Goal: Information Seeking & Learning: Learn about a topic

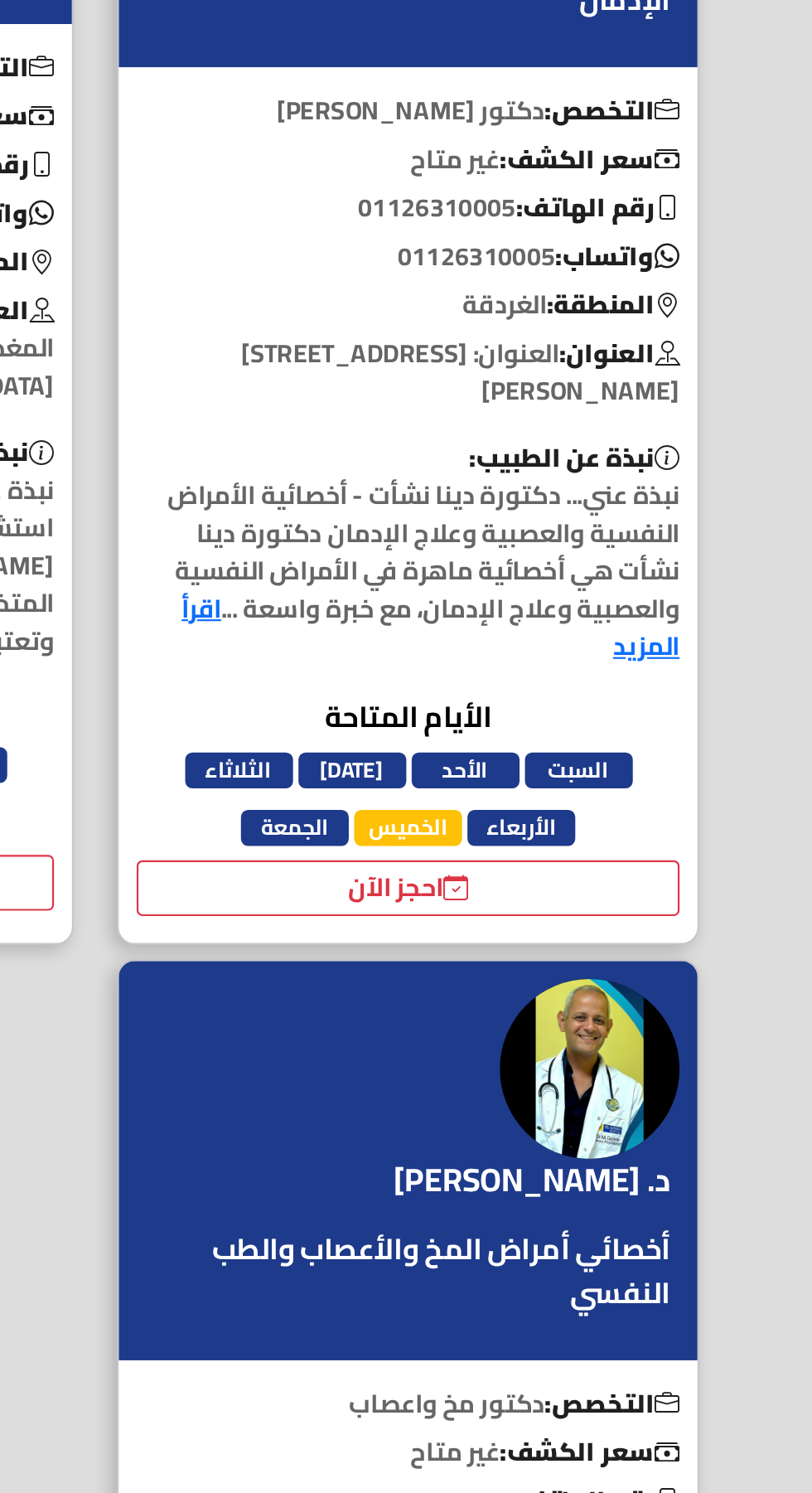
scroll to position [17, 0]
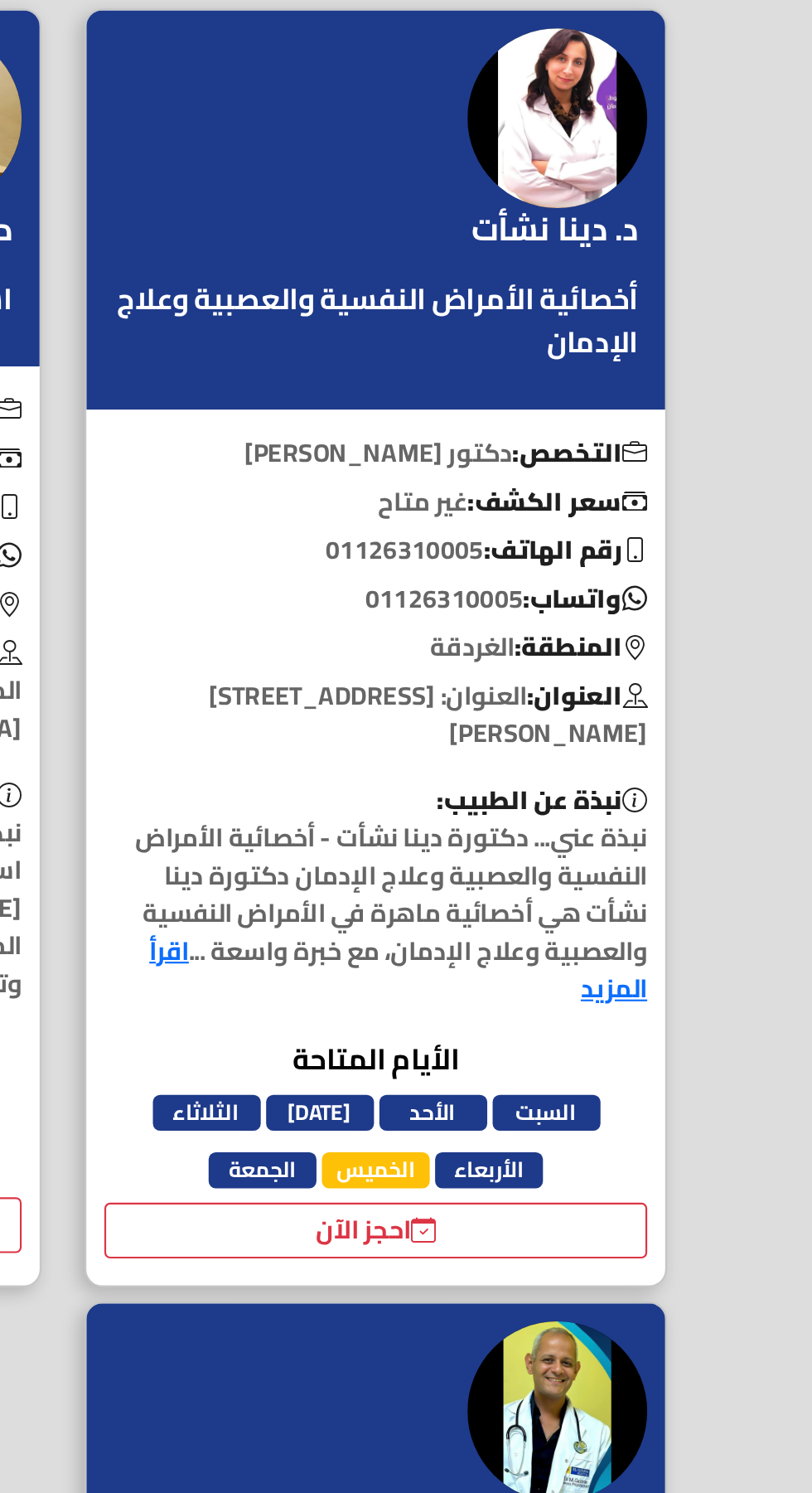
click at [446, 688] on link "اقرأ المزيد" at bounding box center [560, 701] width 230 height 39
click at [450, 697] on link "اقرأ المزيد" at bounding box center [560, 701] width 230 height 39
click at [667, 720] on link "اقرأ المزيد" at bounding box center [560, 701] width 230 height 39
click at [658, 708] on link "اقرأ المزيد" at bounding box center [560, 701] width 230 height 39
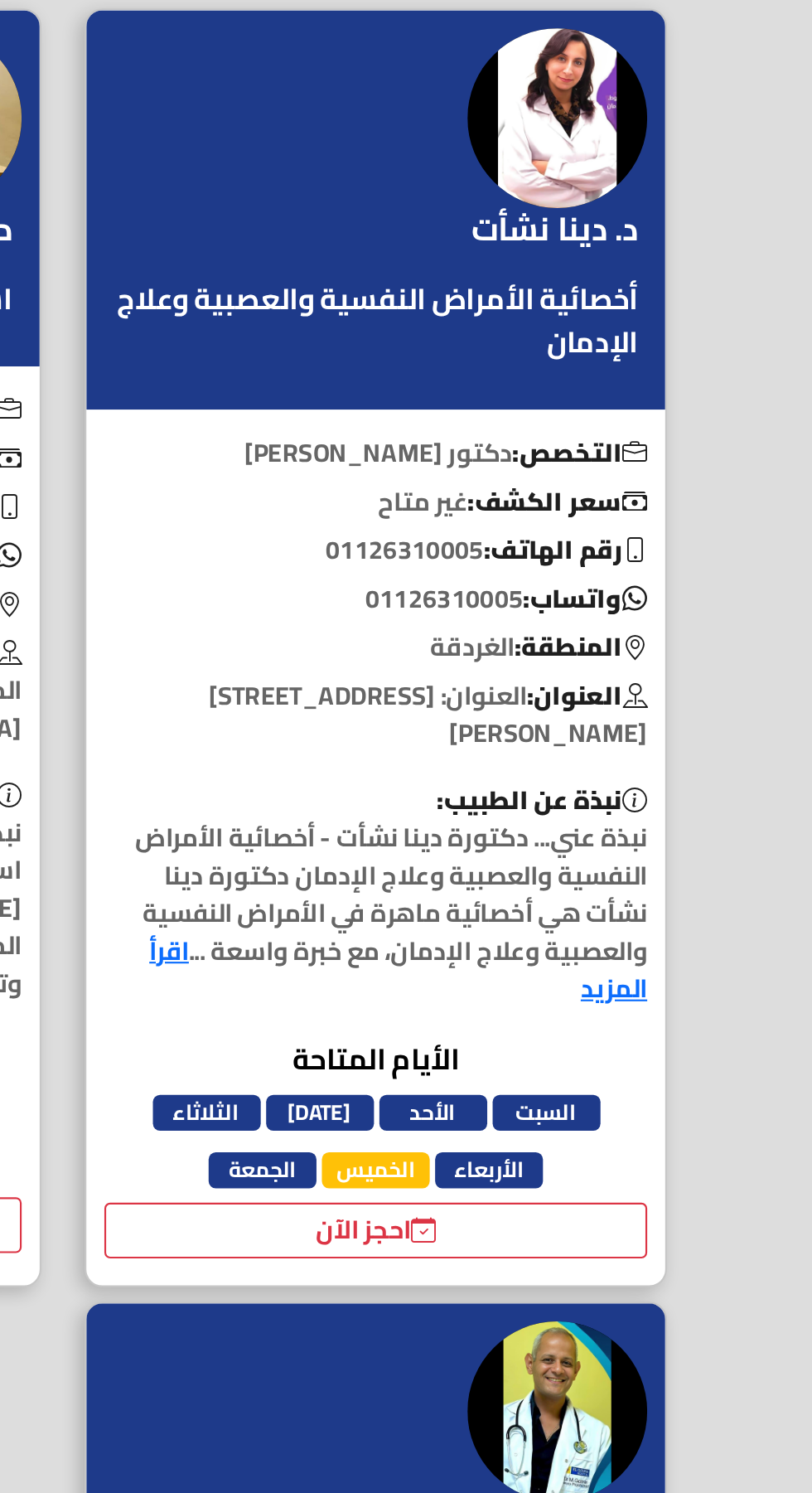
click at [673, 705] on link "اقرأ المزيد" at bounding box center [560, 701] width 230 height 39
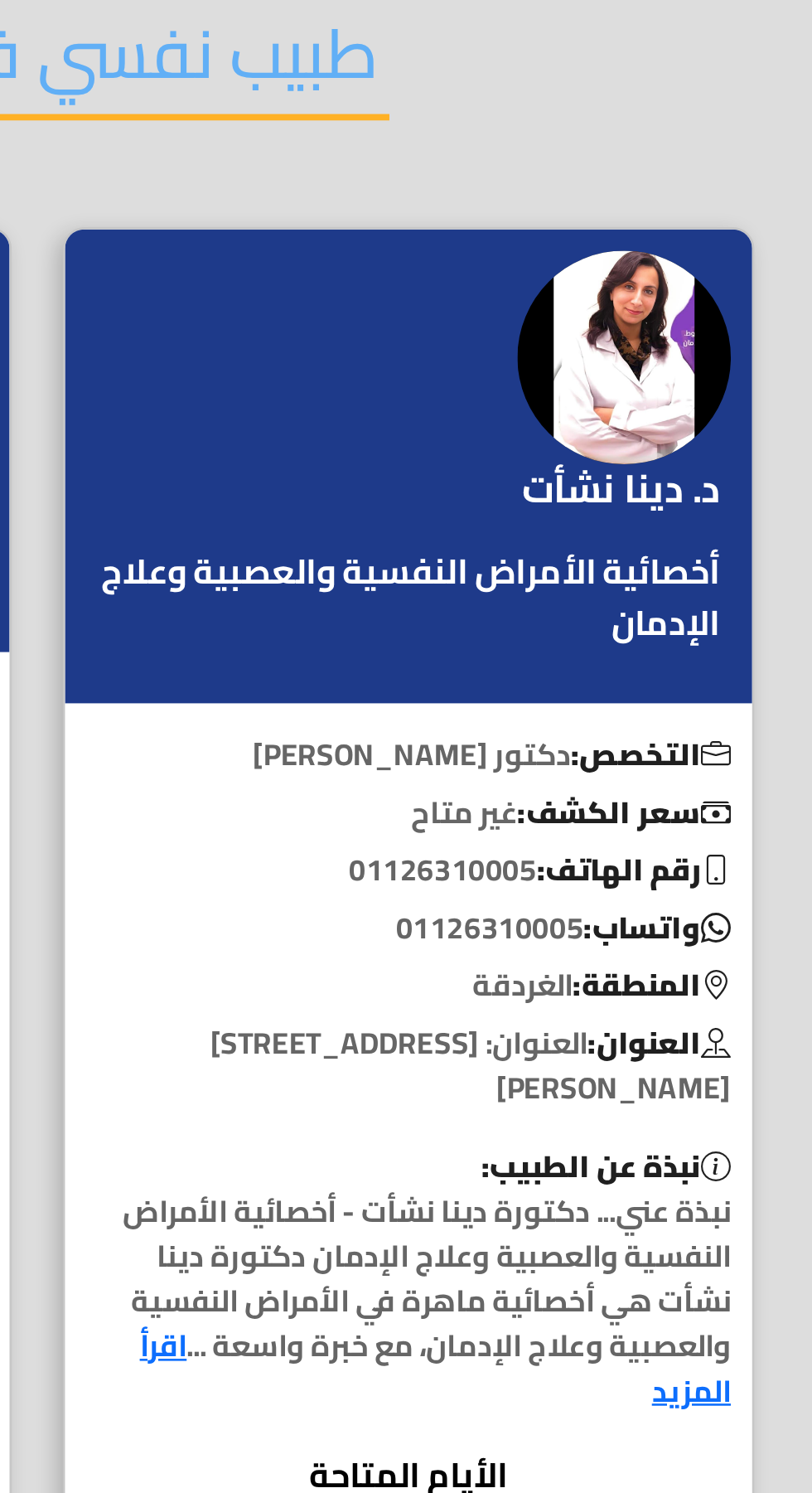
scroll to position [0, 0]
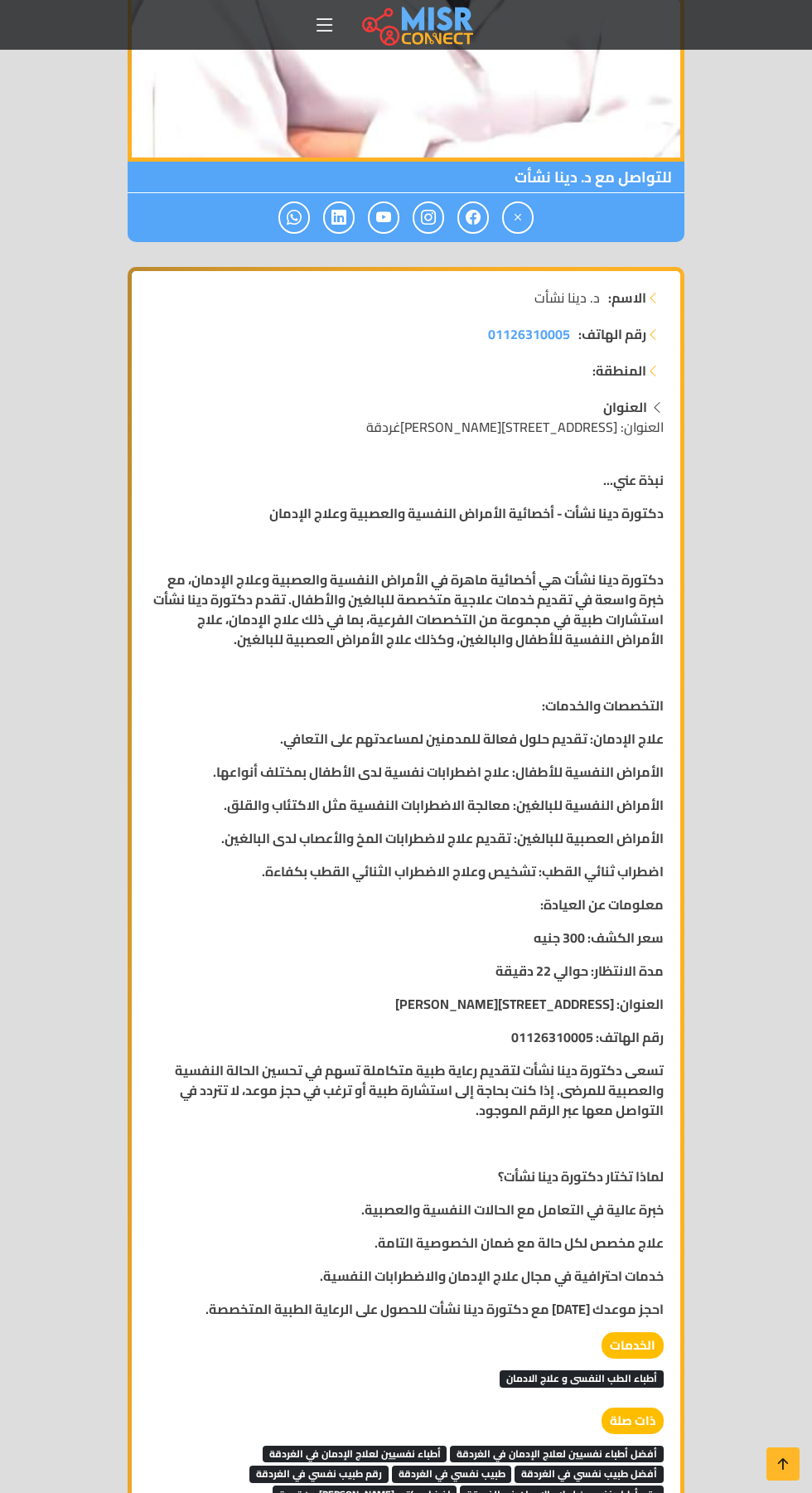
scroll to position [652, 0]
